Goal: Task Accomplishment & Management: Manage account settings

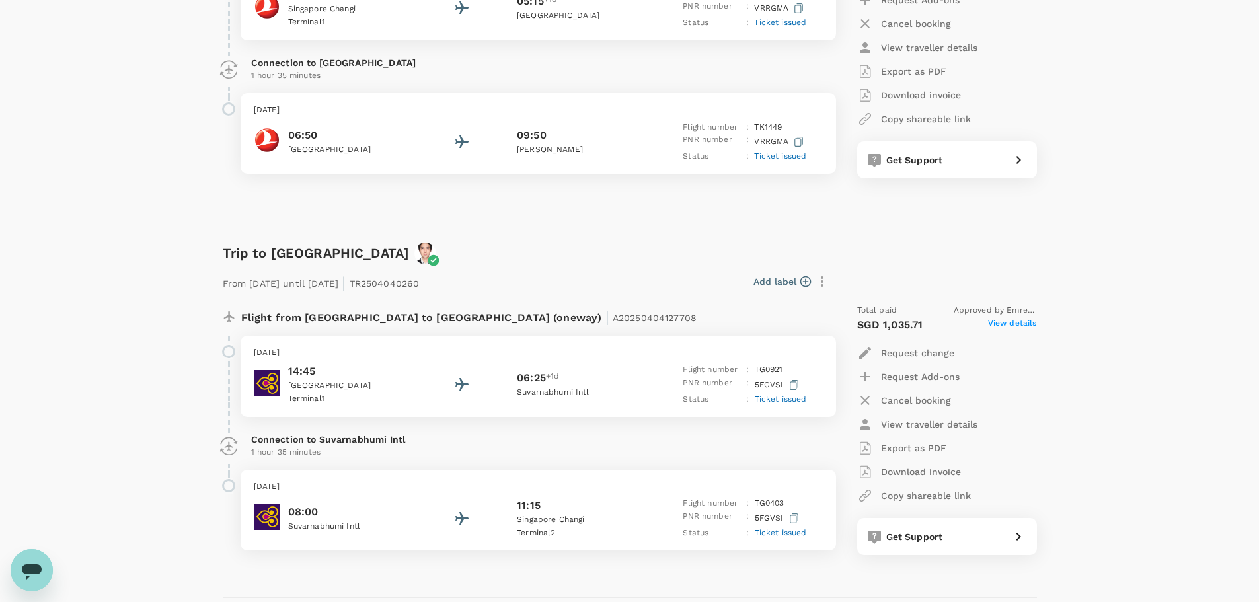
click at [1166, 203] on div "Trips ​ ​ Upcoming Past Cancelled/Rejected Where I am the traveller Trip to [GE…" at bounding box center [629, 193] width 1259 height 957
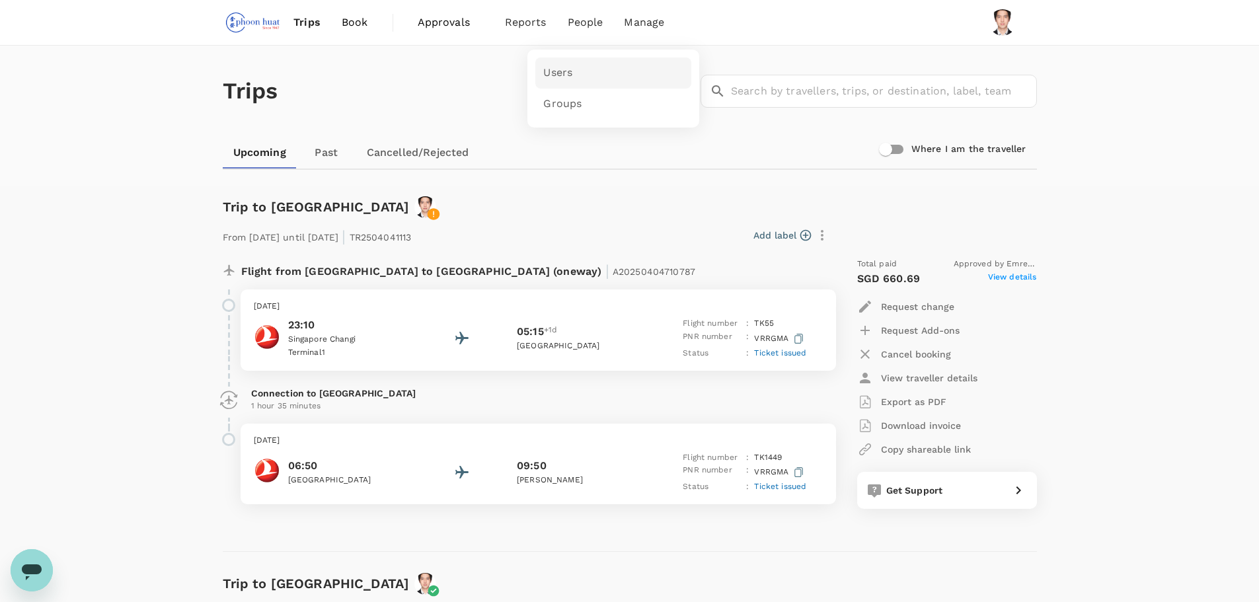
click at [553, 72] on span "Users" at bounding box center [557, 72] width 29 height 15
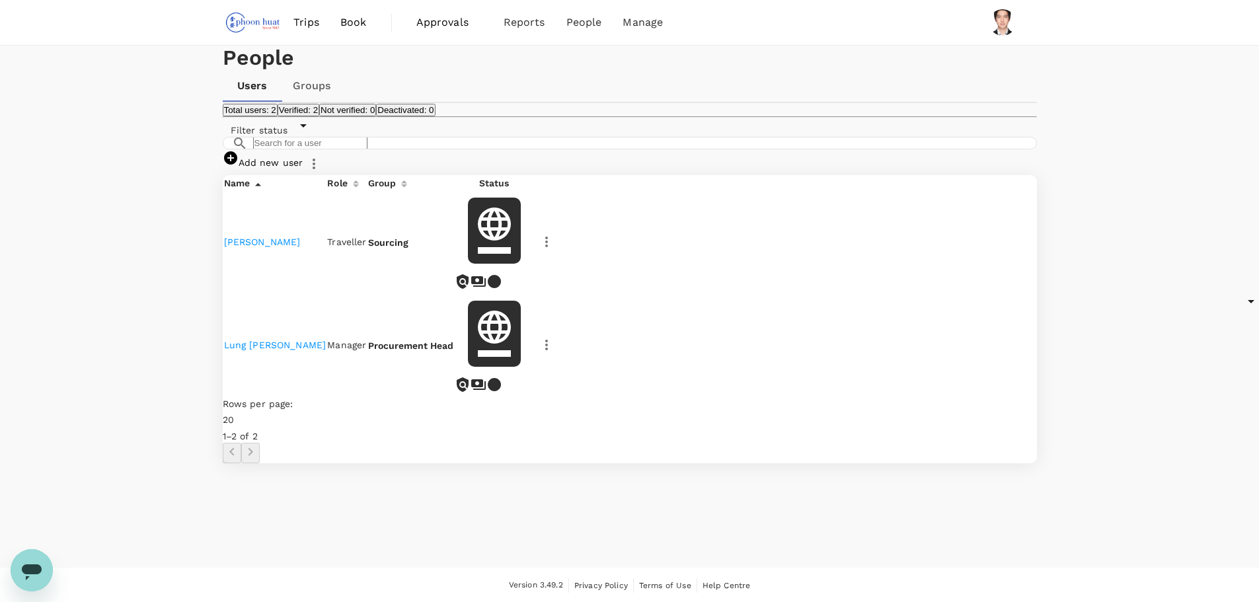
click at [319, 116] on button "Verified: 2" at bounding box center [299, 110] width 42 height 13
click at [323, 102] on link "Groups" at bounding box center [311, 86] width 59 height 32
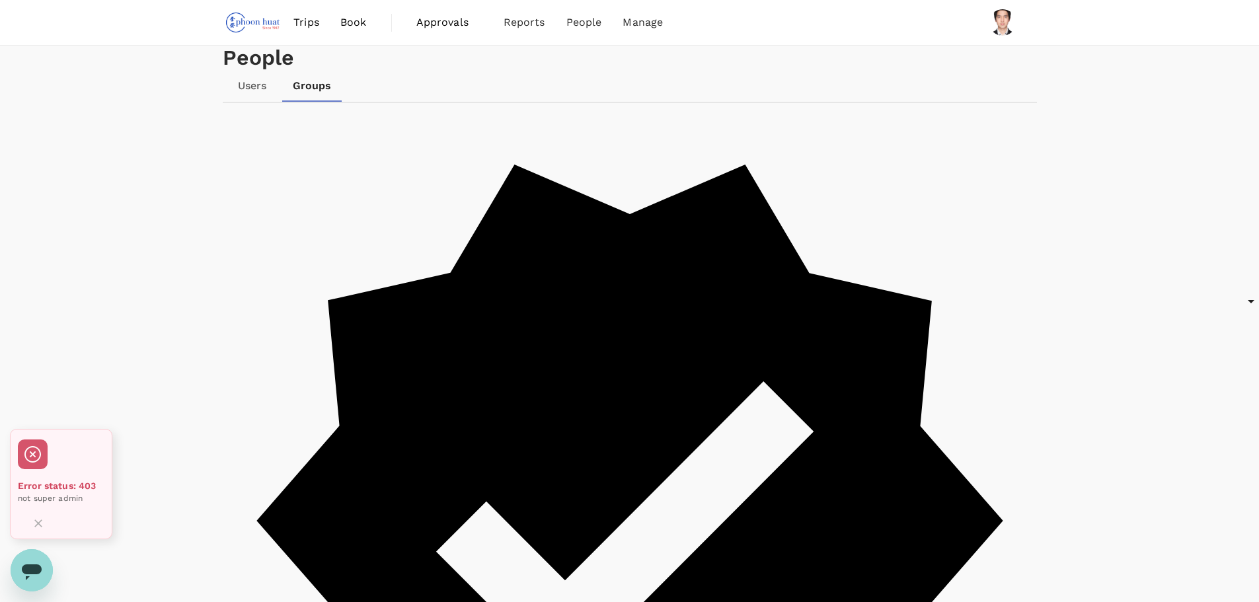
click at [42, 519] on icon "Close" at bounding box center [38, 523] width 8 height 8
click at [47, 508] on icon "Close" at bounding box center [44, 506] width 6 height 5
click at [137, 406] on div "People Users Groups You’ve reached the group limit on your subscription plan Th…" at bounding box center [629, 592] width 1259 height 1093
click at [905, 458] on body "Trips Book Approvals 0 Reports People Manage People Users Groups You’ve reached…" at bounding box center [629, 587] width 1259 height 1174
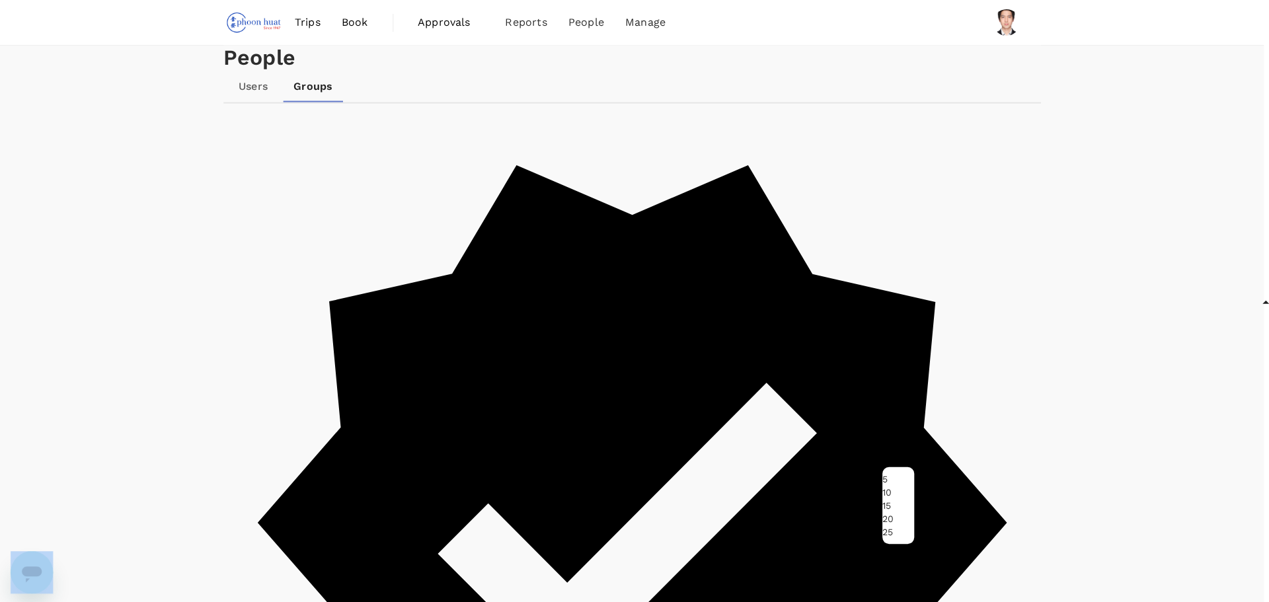
click at [905, 458] on div at bounding box center [634, 301] width 1269 height 602
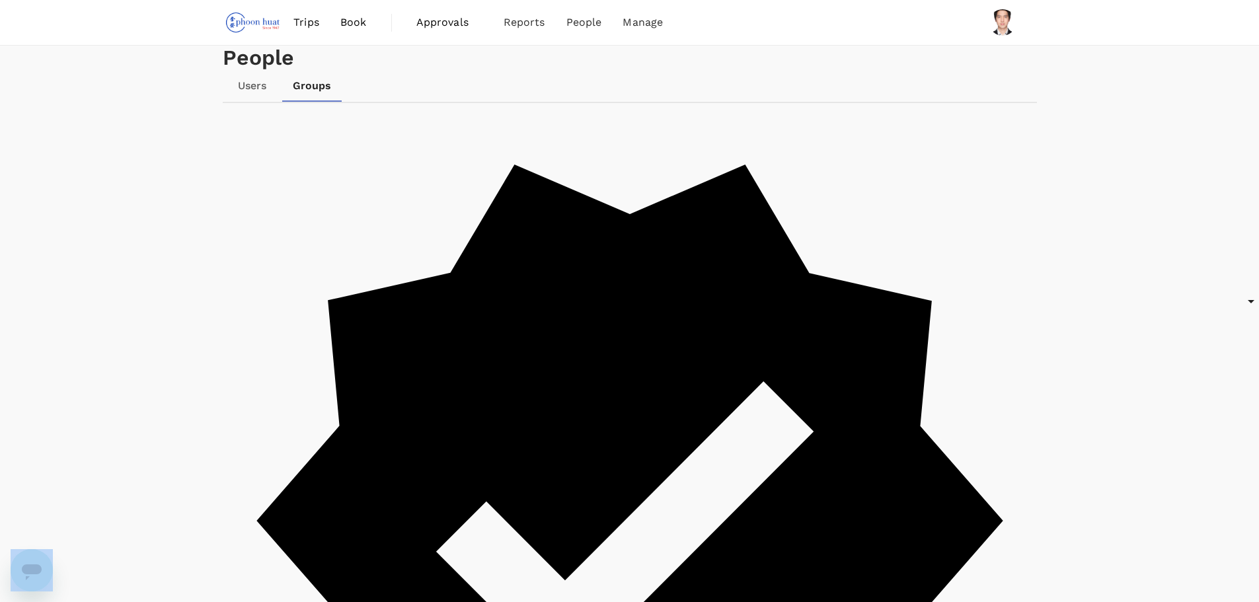
click at [905, 458] on body "Trips Book Approvals 0 Reports People Manage People Users Groups You’ve reached…" at bounding box center [629, 587] width 1259 height 1174
click at [1048, 510] on div "5 10 15 20 25" at bounding box center [629, 301] width 1259 height 602
click at [1070, 252] on div "People Users Groups You’ve reached the group limit on your subscription plan Th…" at bounding box center [629, 592] width 1259 height 1093
